Goal: Task Accomplishment & Management: Manage account settings

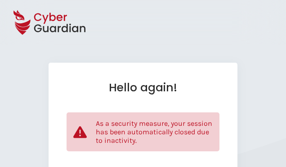
select select "English"
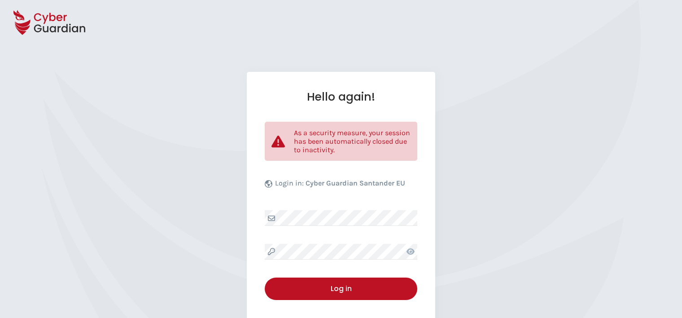
click at [285, 167] on div "Hello again! As a security measure, your session has been automatically closed …" at bounding box center [341, 219] width 189 height 295
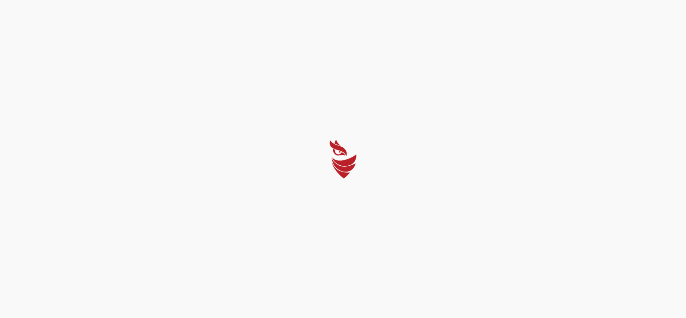
select select "English"
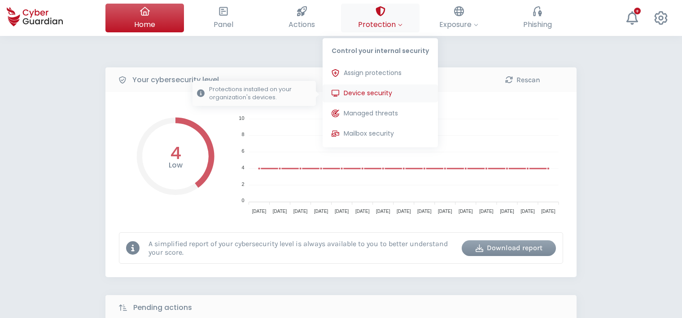
click at [285, 92] on span "Device security" at bounding box center [368, 92] width 48 height 9
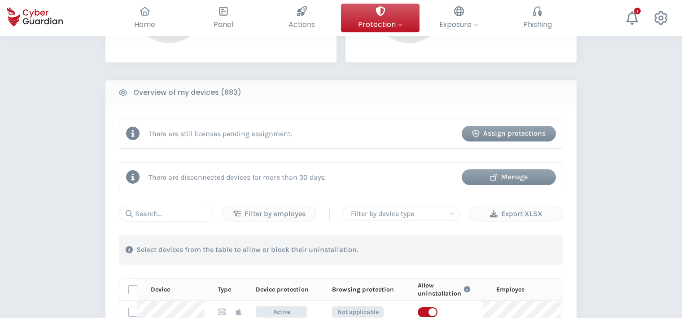
scroll to position [404, 0]
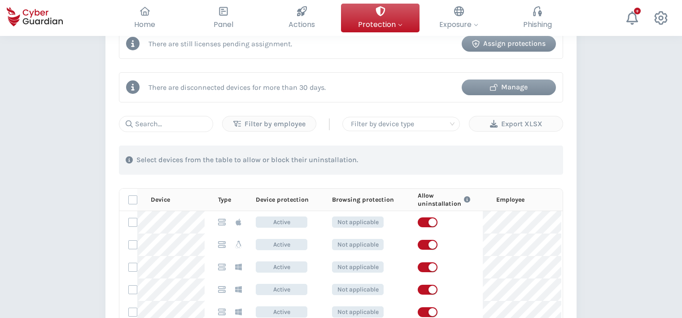
click at [285, 83] on div "Manage" at bounding box center [509, 87] width 81 height 11
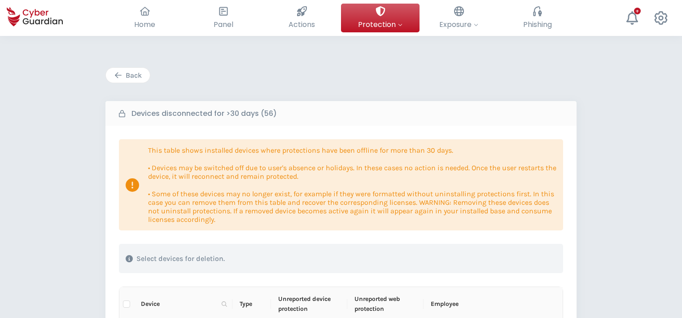
click at [129, 78] on div "Back" at bounding box center [128, 75] width 31 height 11
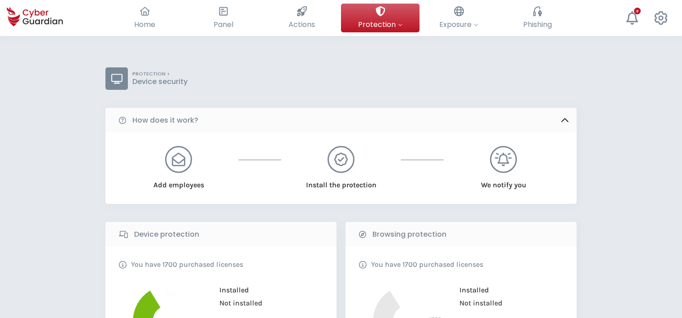
scroll to position [404, 0]
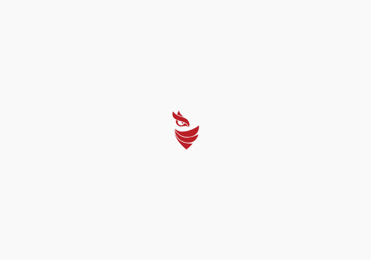
select select "English"
